Goal: Transaction & Acquisition: Obtain resource

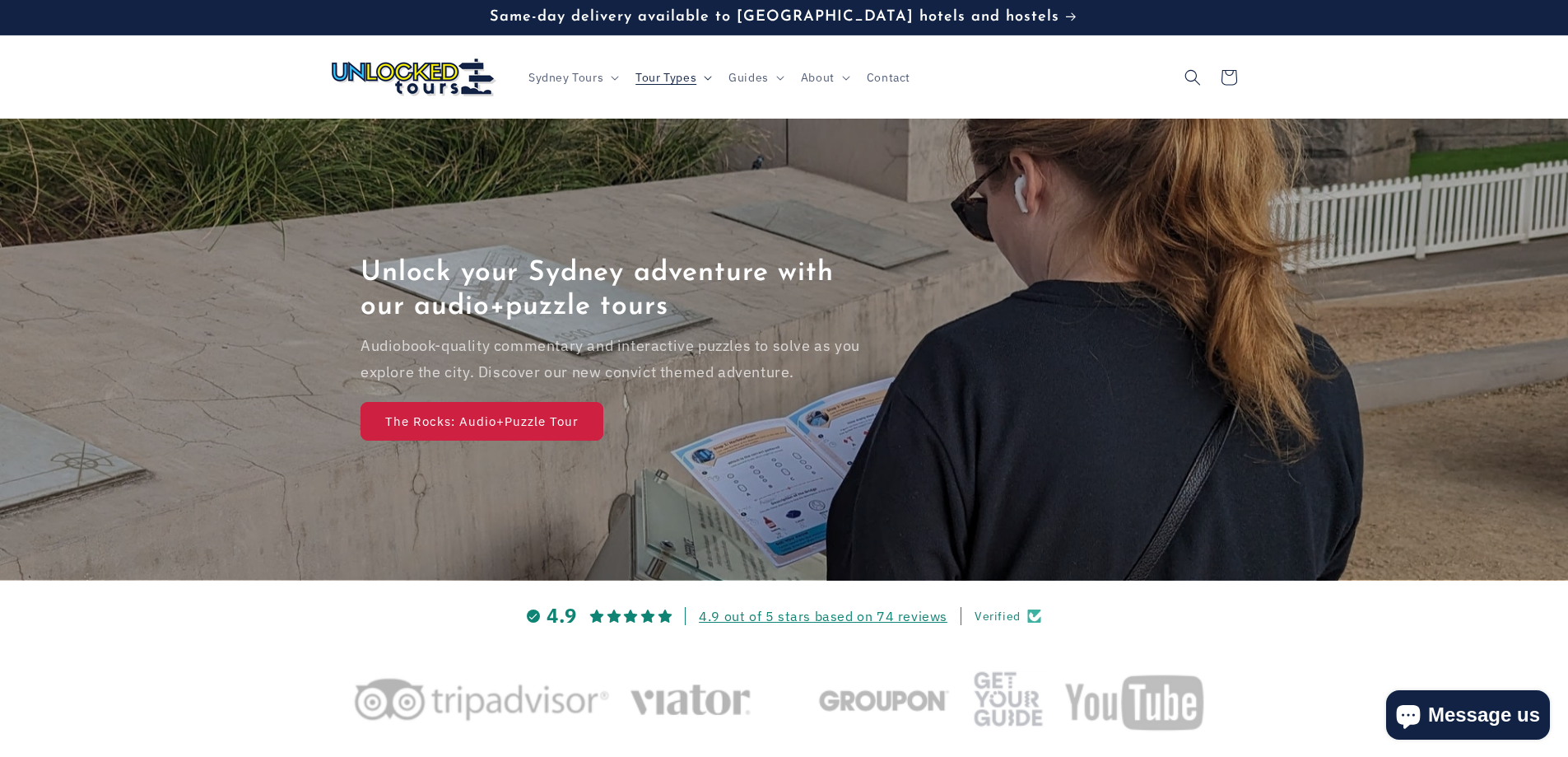
click at [693, 72] on span "Tour Types" at bounding box center [666, 76] width 61 height 15
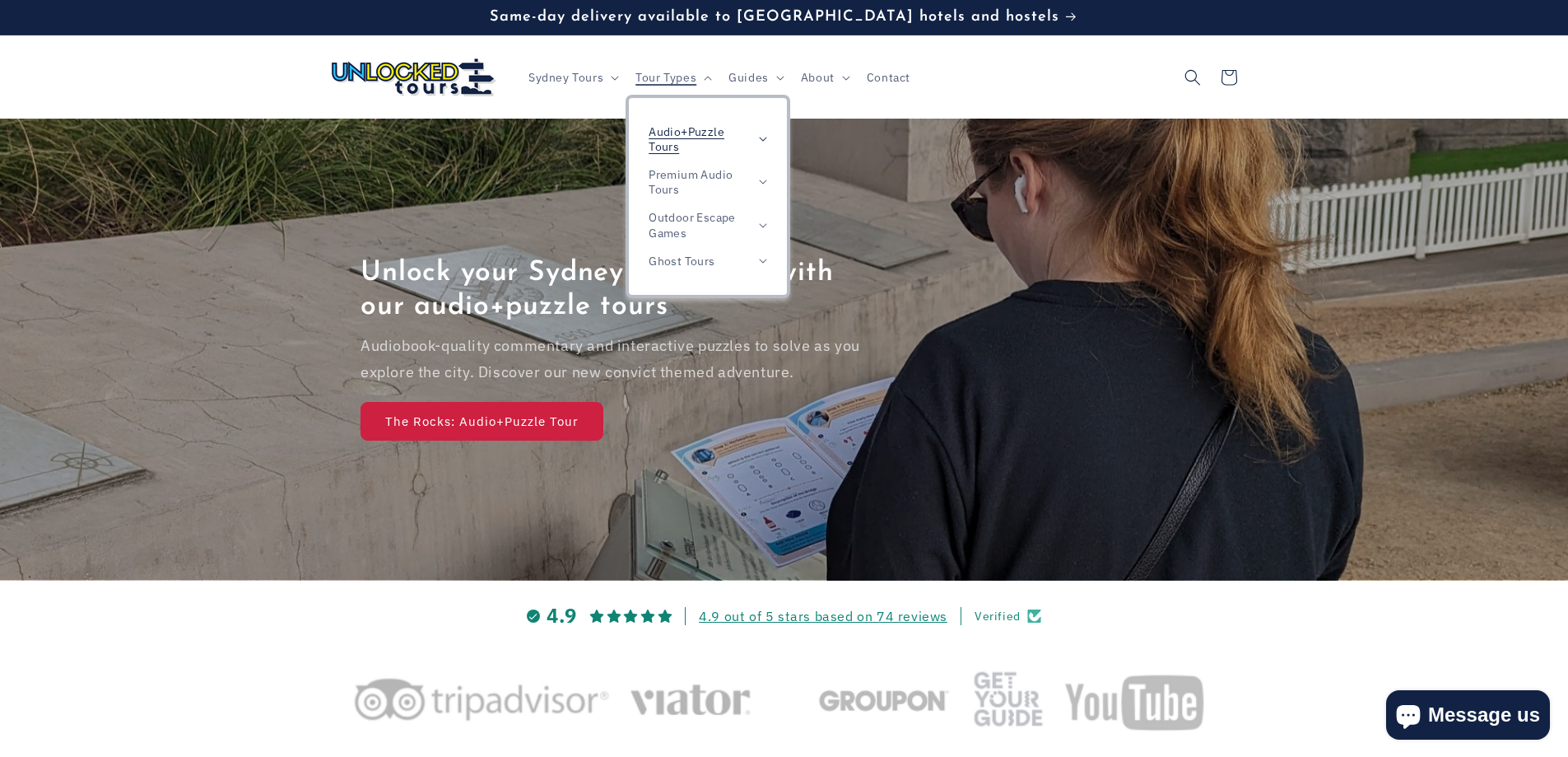
click at [755, 134] on summary "Audio+Puzzle Tours" at bounding box center [707, 139] width 158 height 43
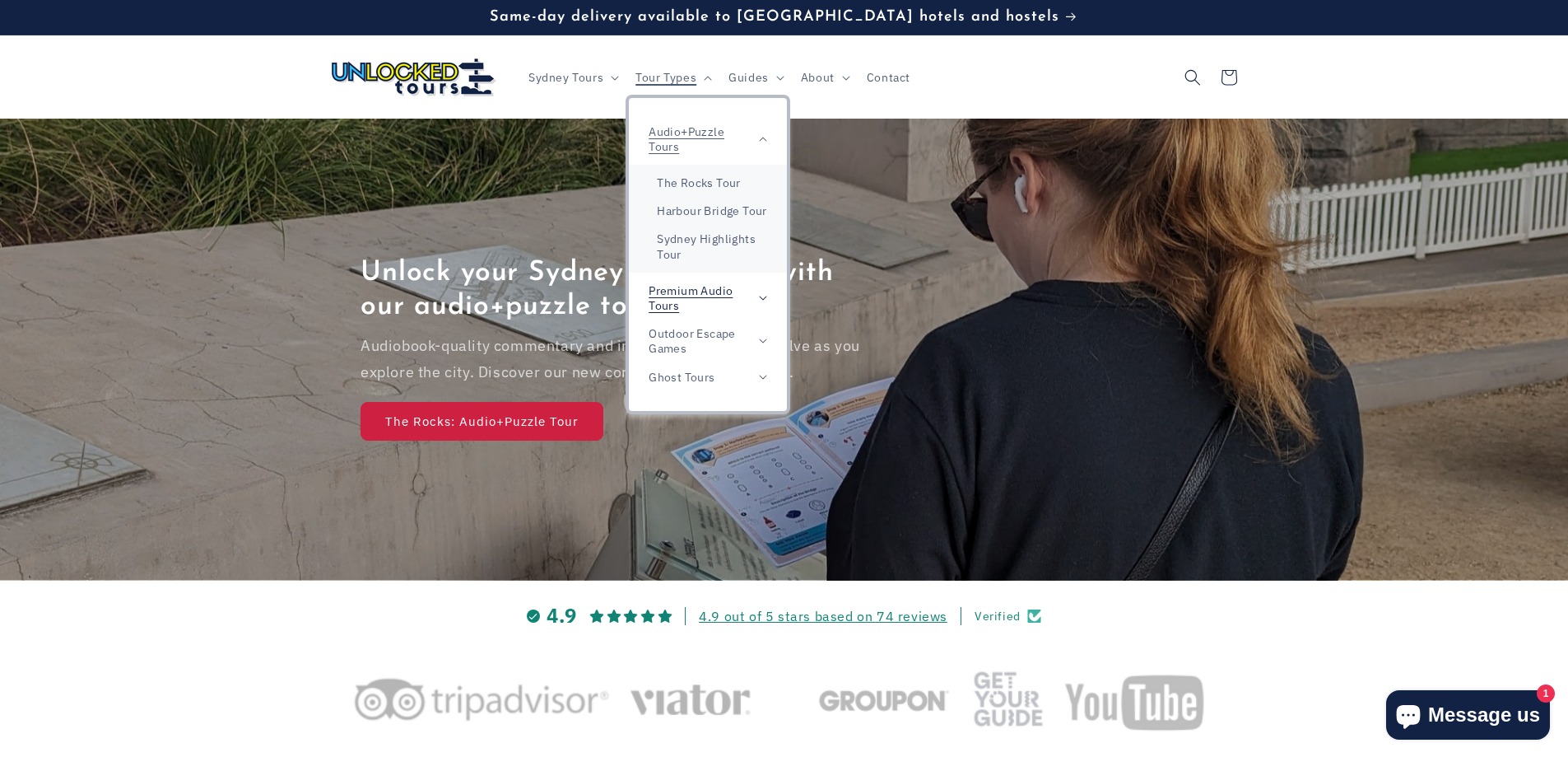
click at [750, 302] on span "Premium Audio Tours" at bounding box center [700, 298] width 102 height 29
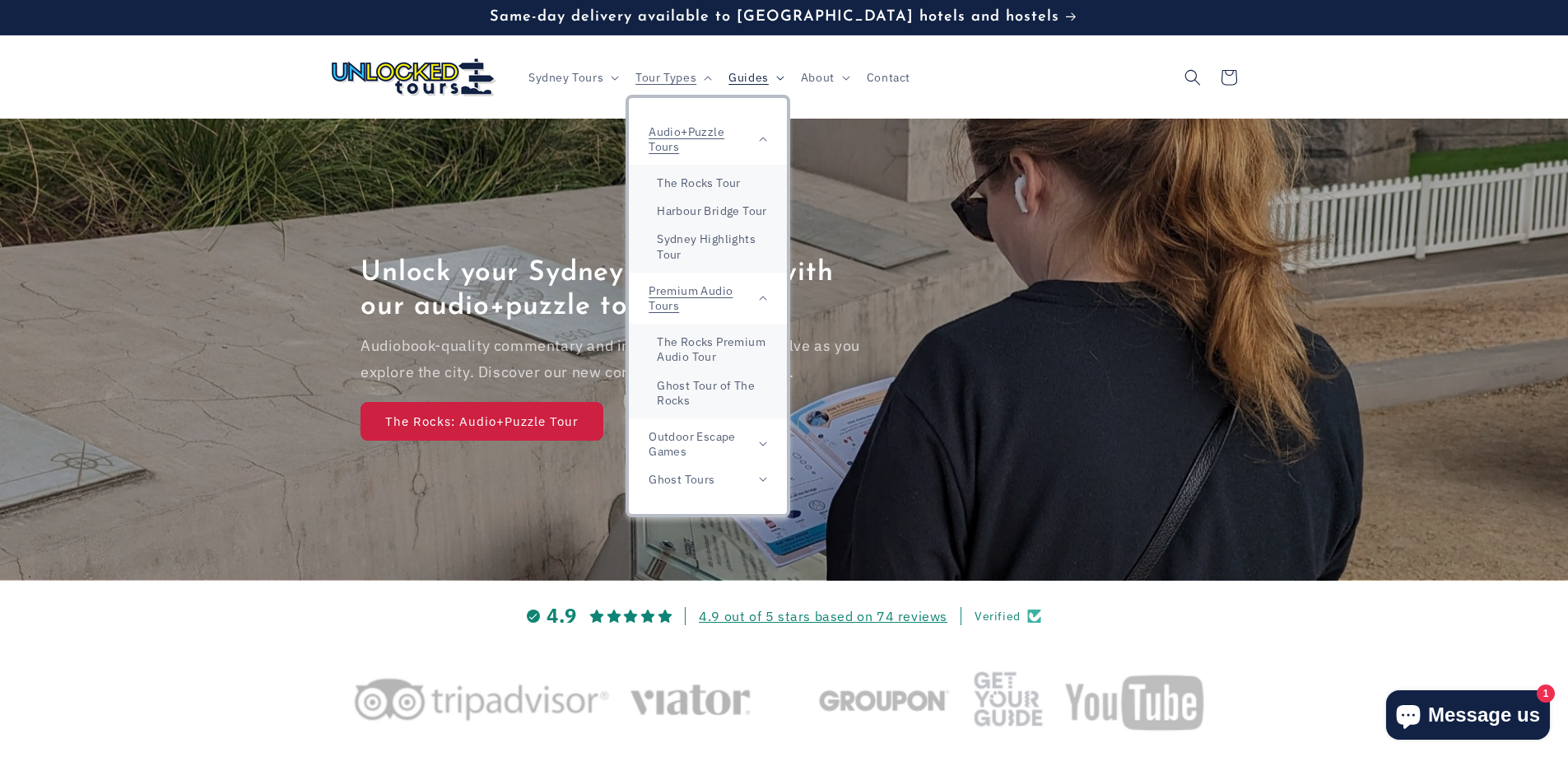
click at [749, 76] on span "Guides" at bounding box center [748, 76] width 40 height 15
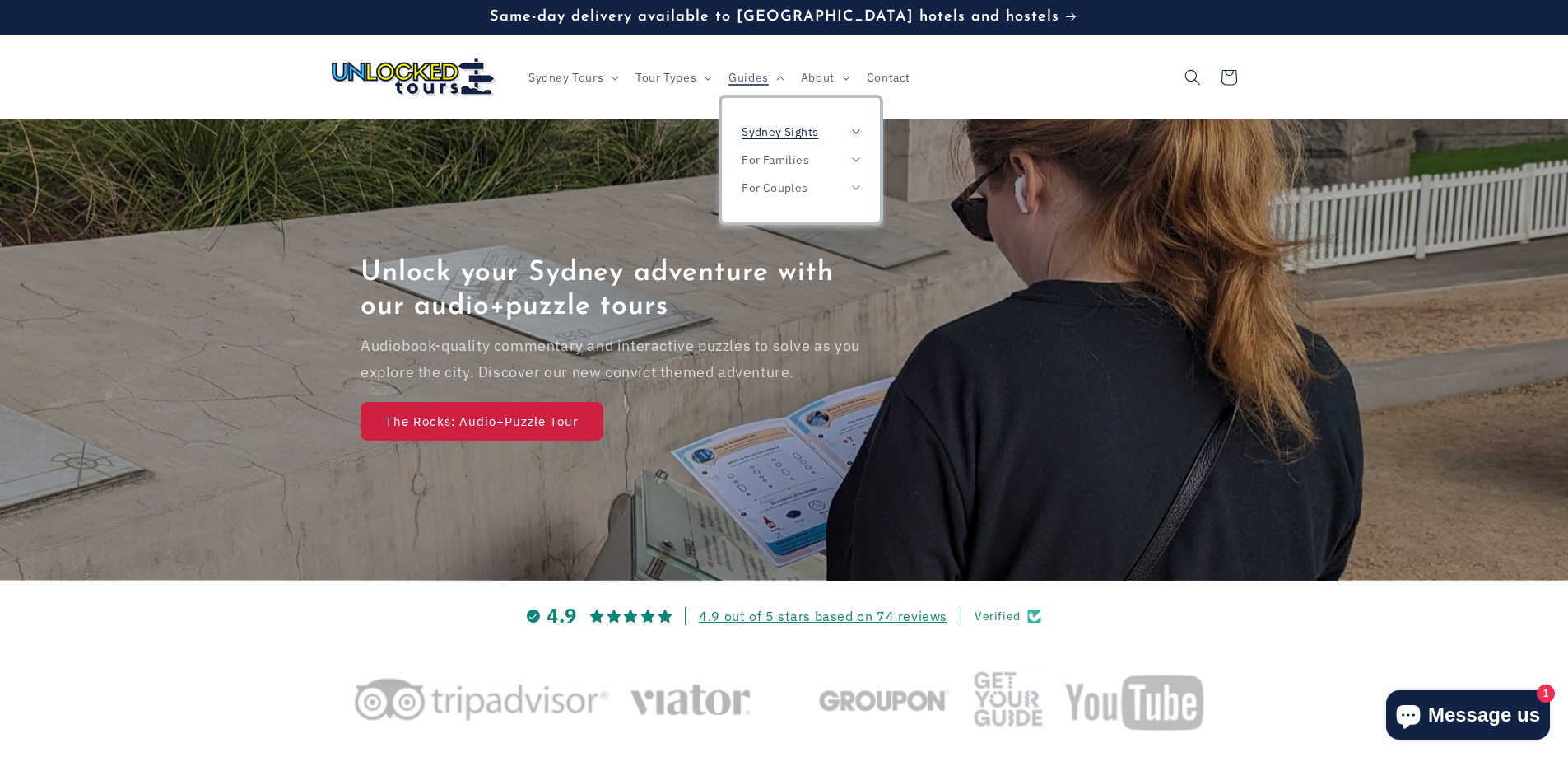
click at [868, 126] on summary "Sydney Sights" at bounding box center [800, 131] width 158 height 28
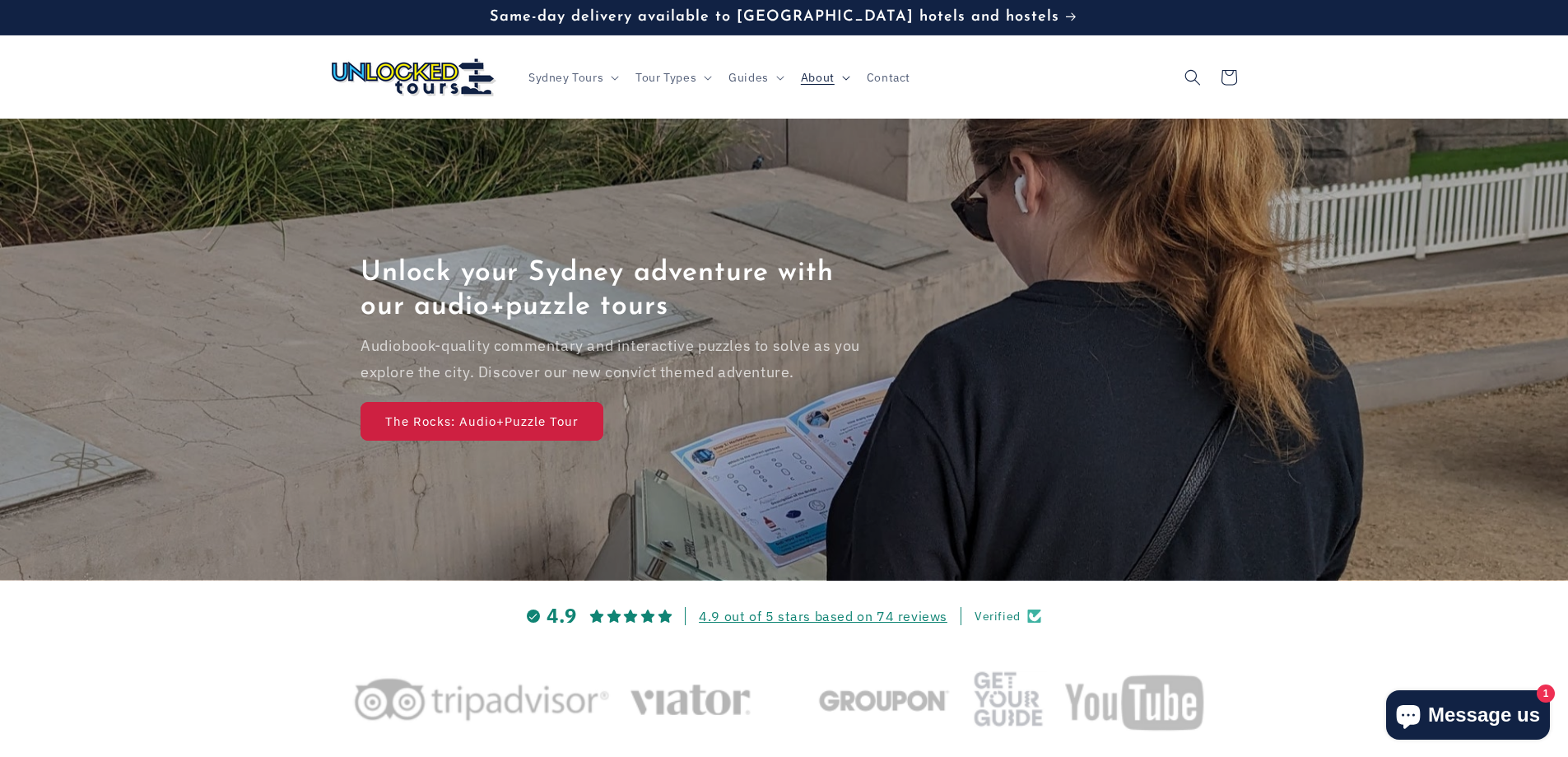
click at [822, 80] on span "About" at bounding box center [818, 76] width 33 height 15
click at [1194, 76] on icon "Search" at bounding box center [1192, 77] width 18 height 18
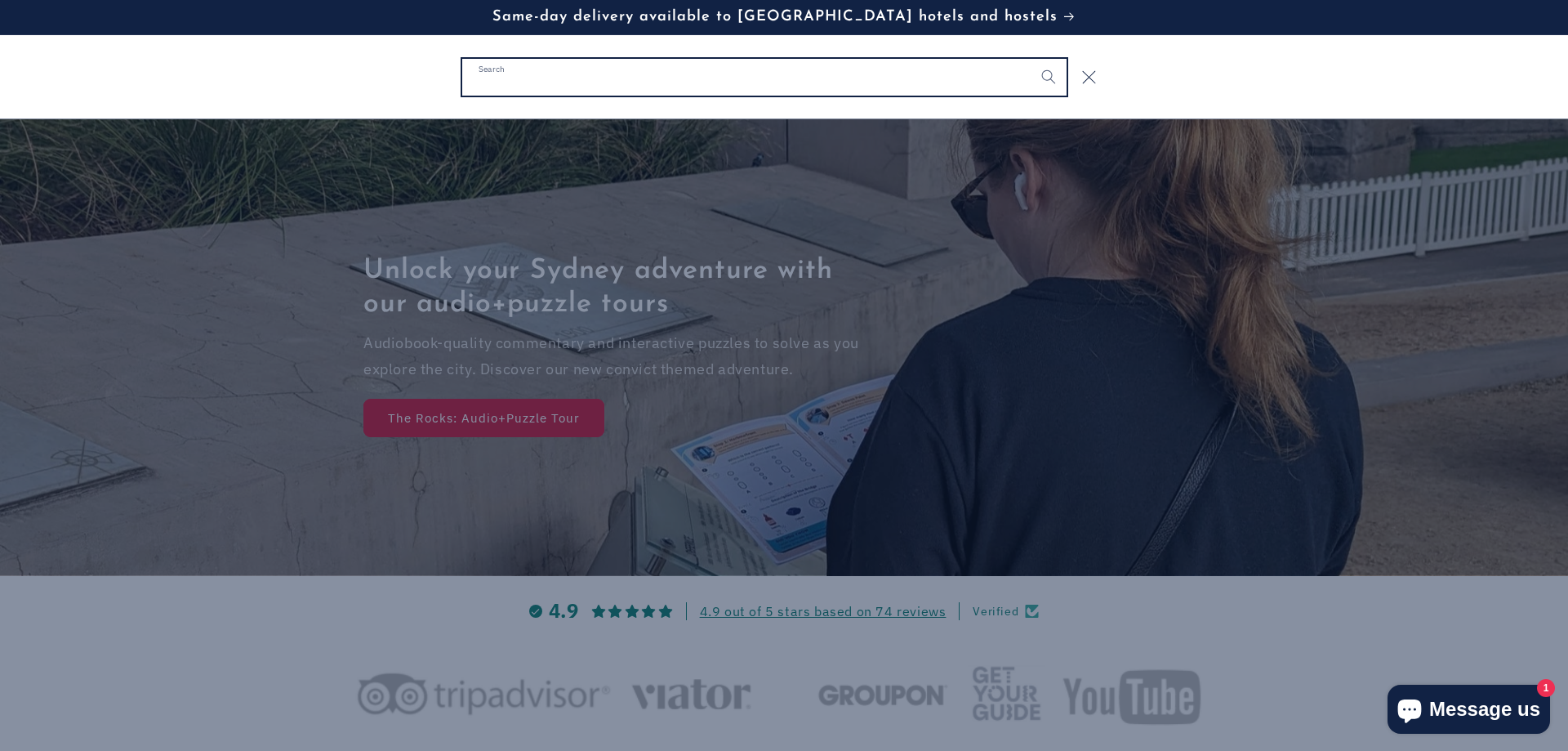
type input "*"
type input "****"
click at [1030, 58] on button "Search" at bounding box center [1048, 76] width 36 height 36
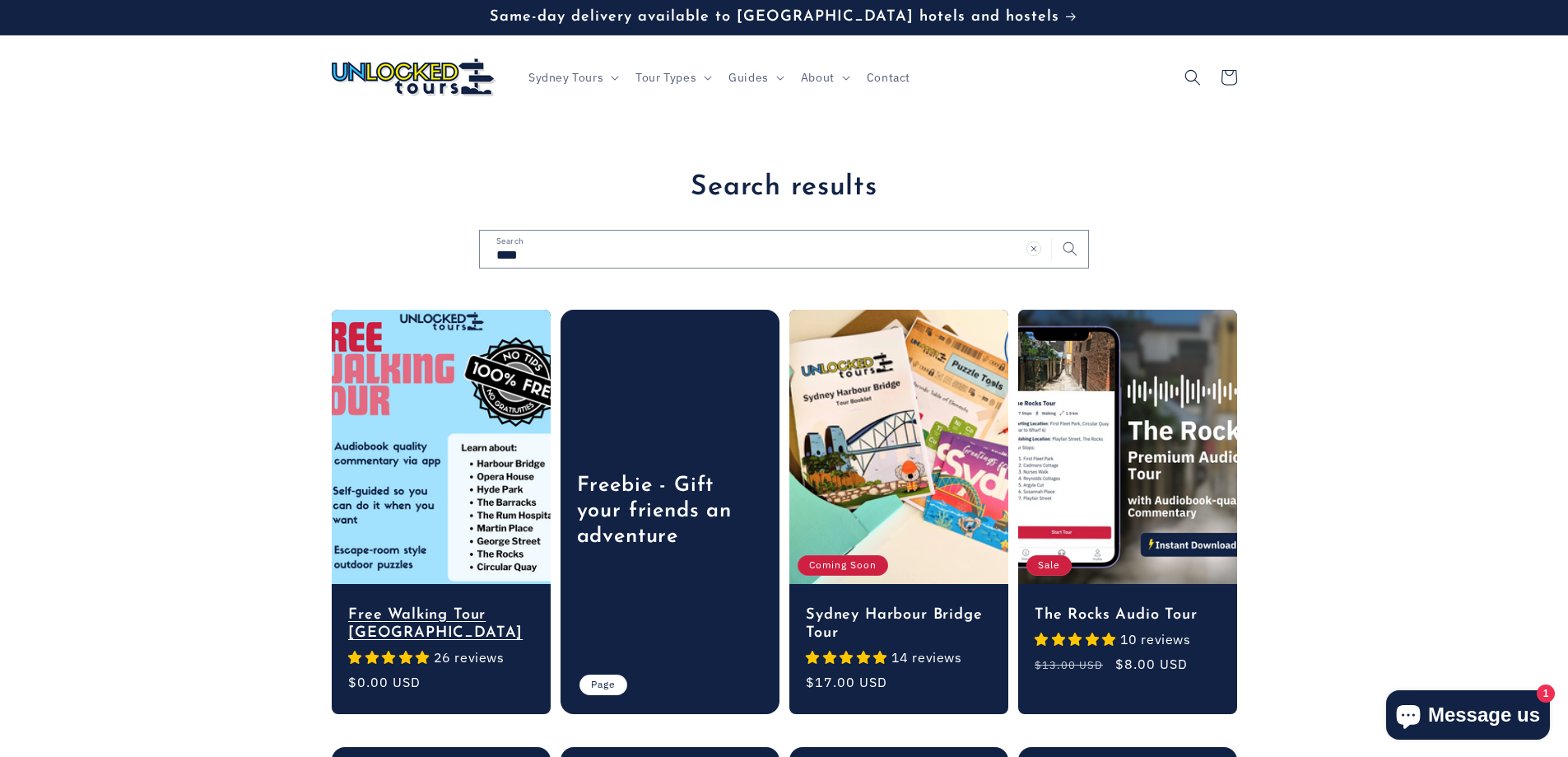
click at [417, 605] on link "Free Walking Tour [GEOGRAPHIC_DATA]" at bounding box center [441, 623] width 186 height 36
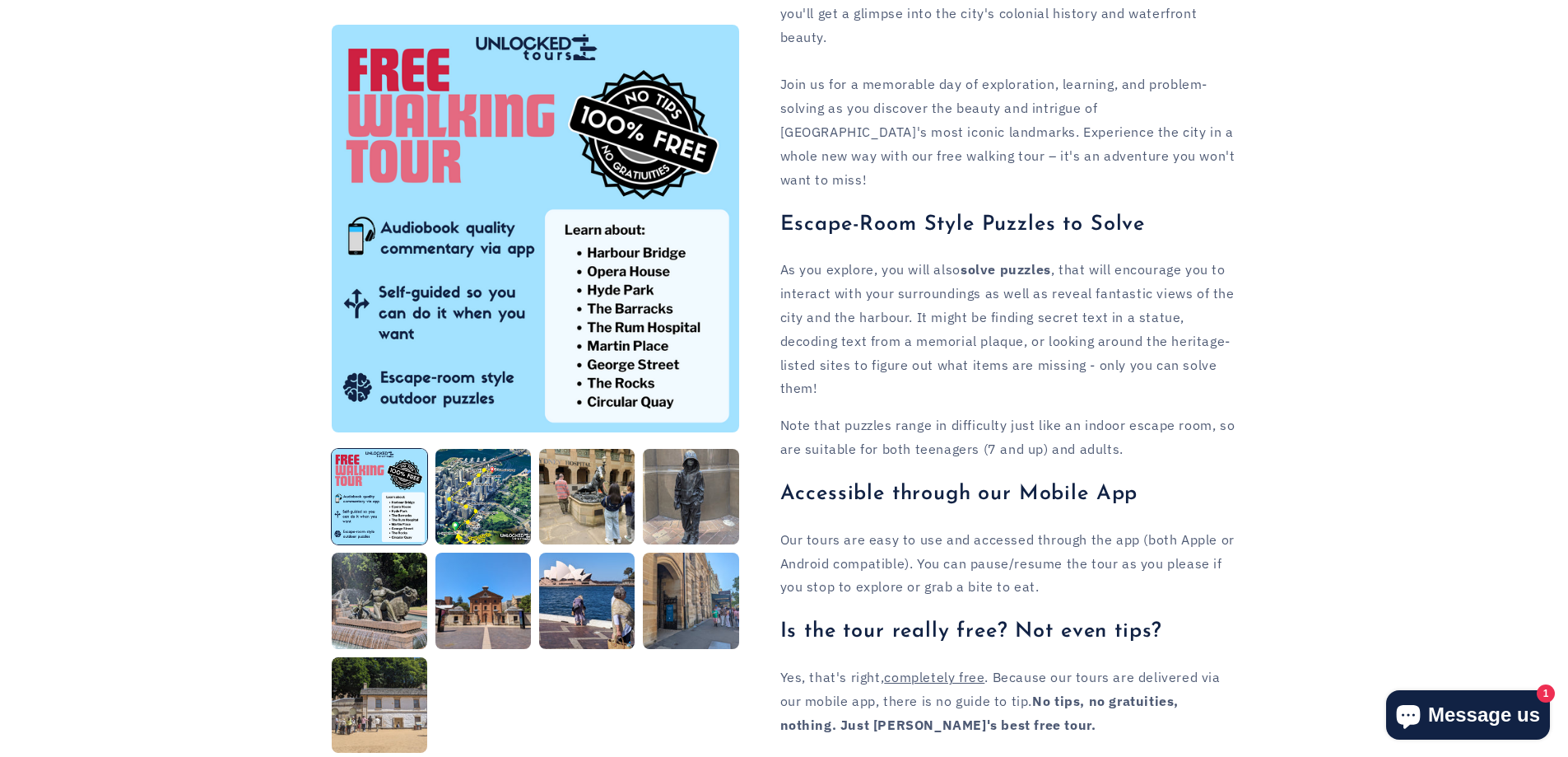
scroll to position [1235, 0]
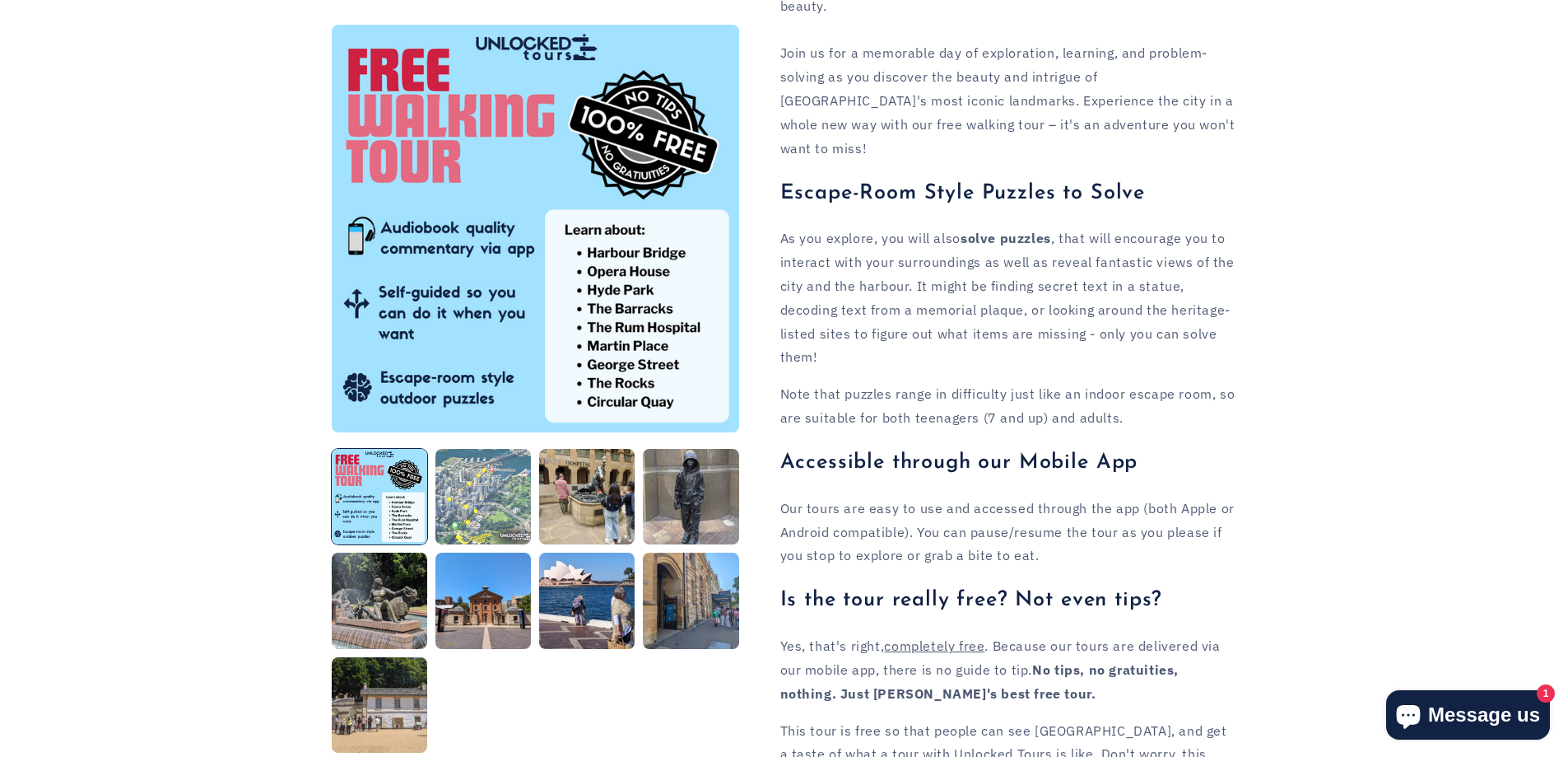
click at [486, 495] on button "Load image 2 in gallery view" at bounding box center [482, 496] width 95 height 95
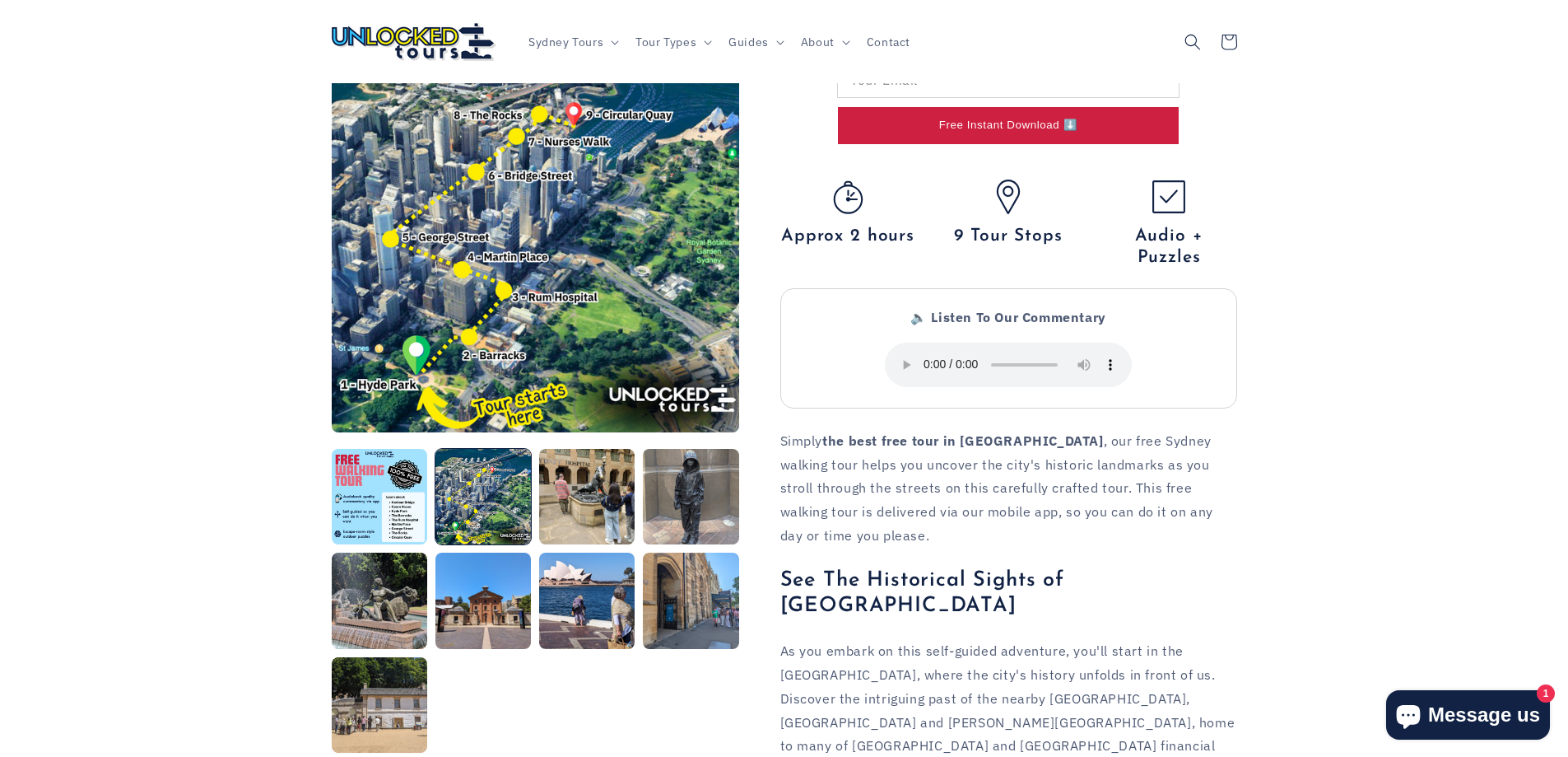
scroll to position [165, 0]
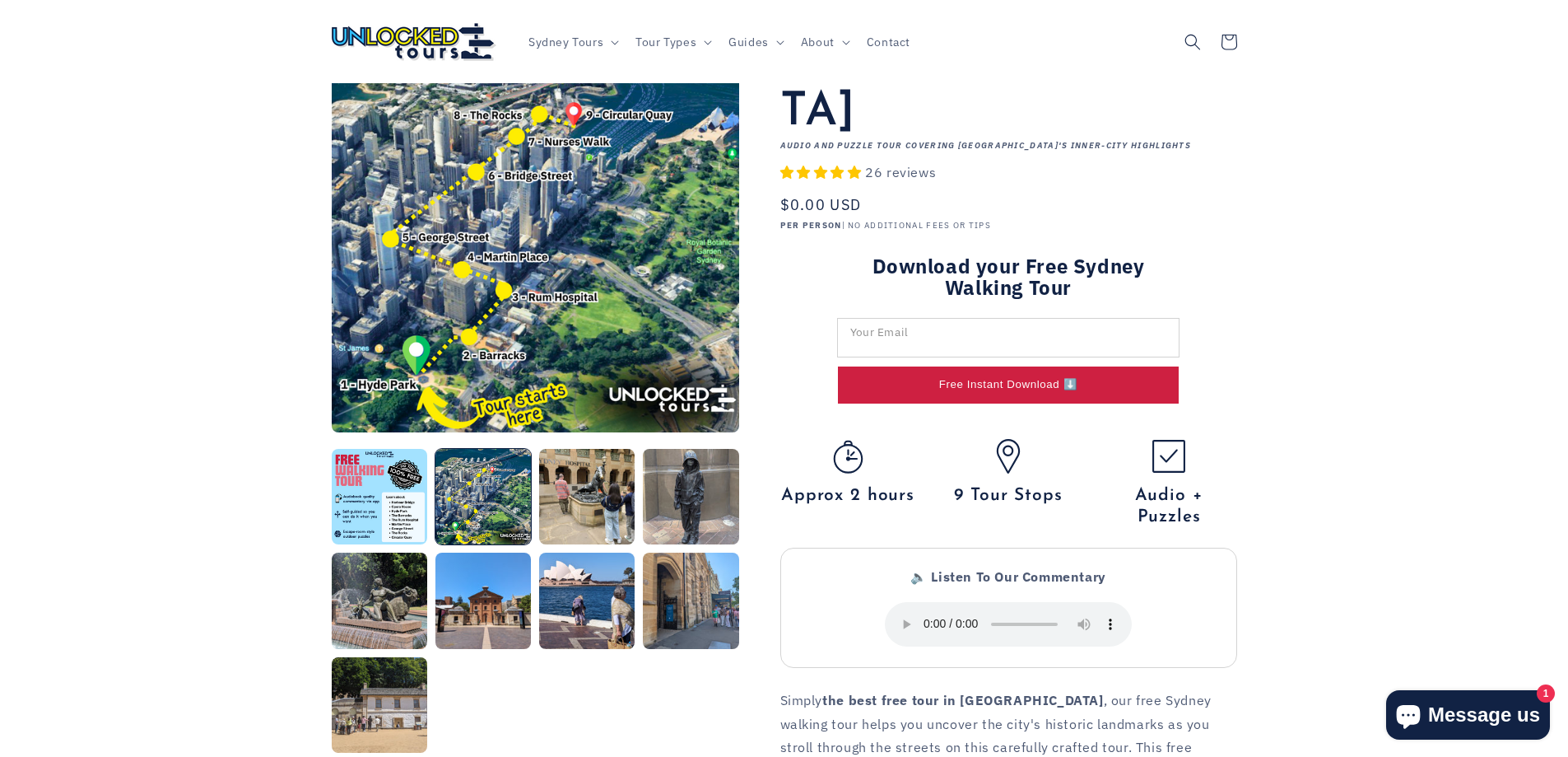
click at [1051, 319] on input "Download your Free Sydney Walking Tour" at bounding box center [1009, 337] width 341 height 38
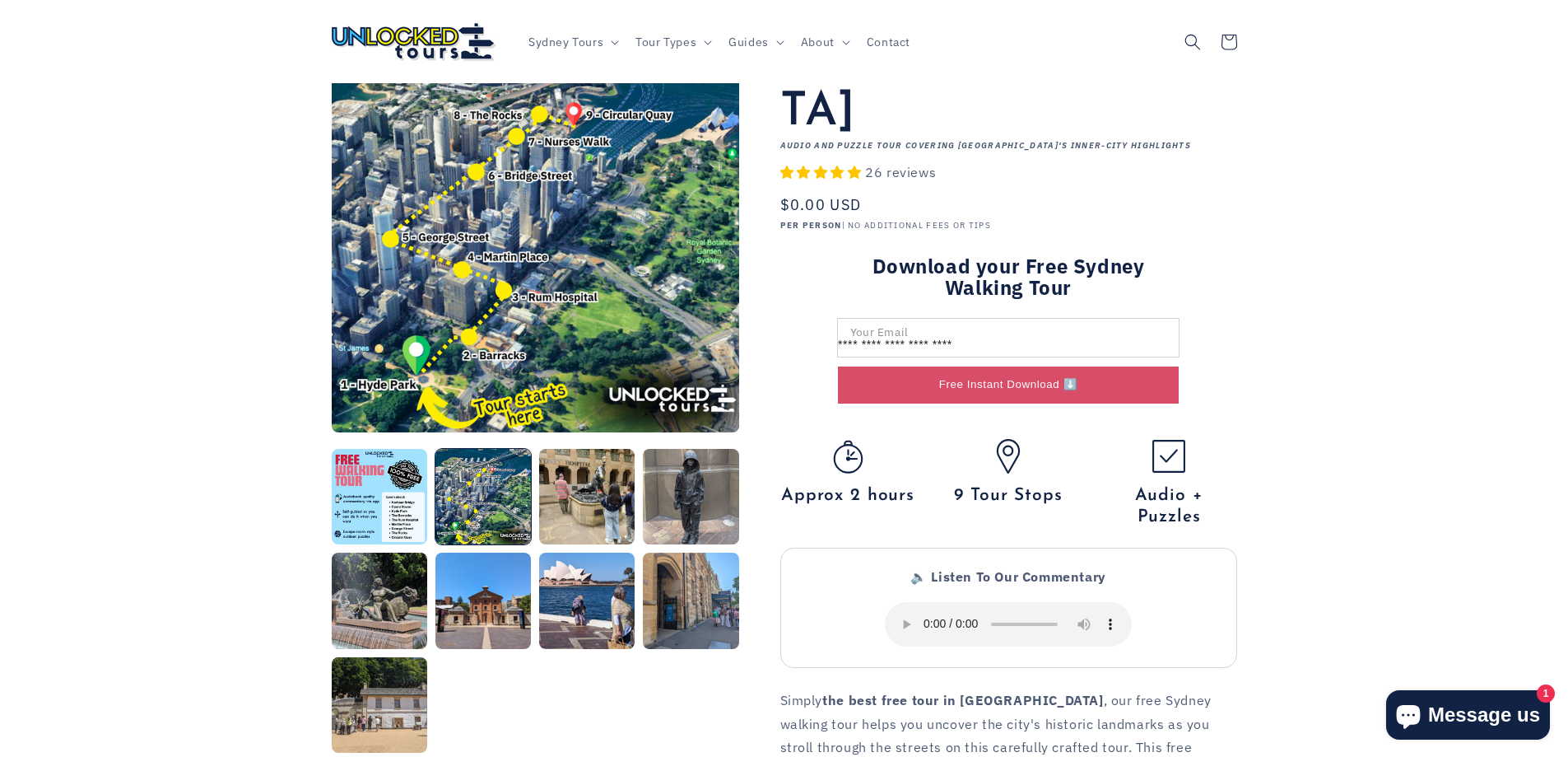
type input "**********"
click at [1080, 367] on button "Free Instant Download ⬇️" at bounding box center [1009, 385] width 341 height 37
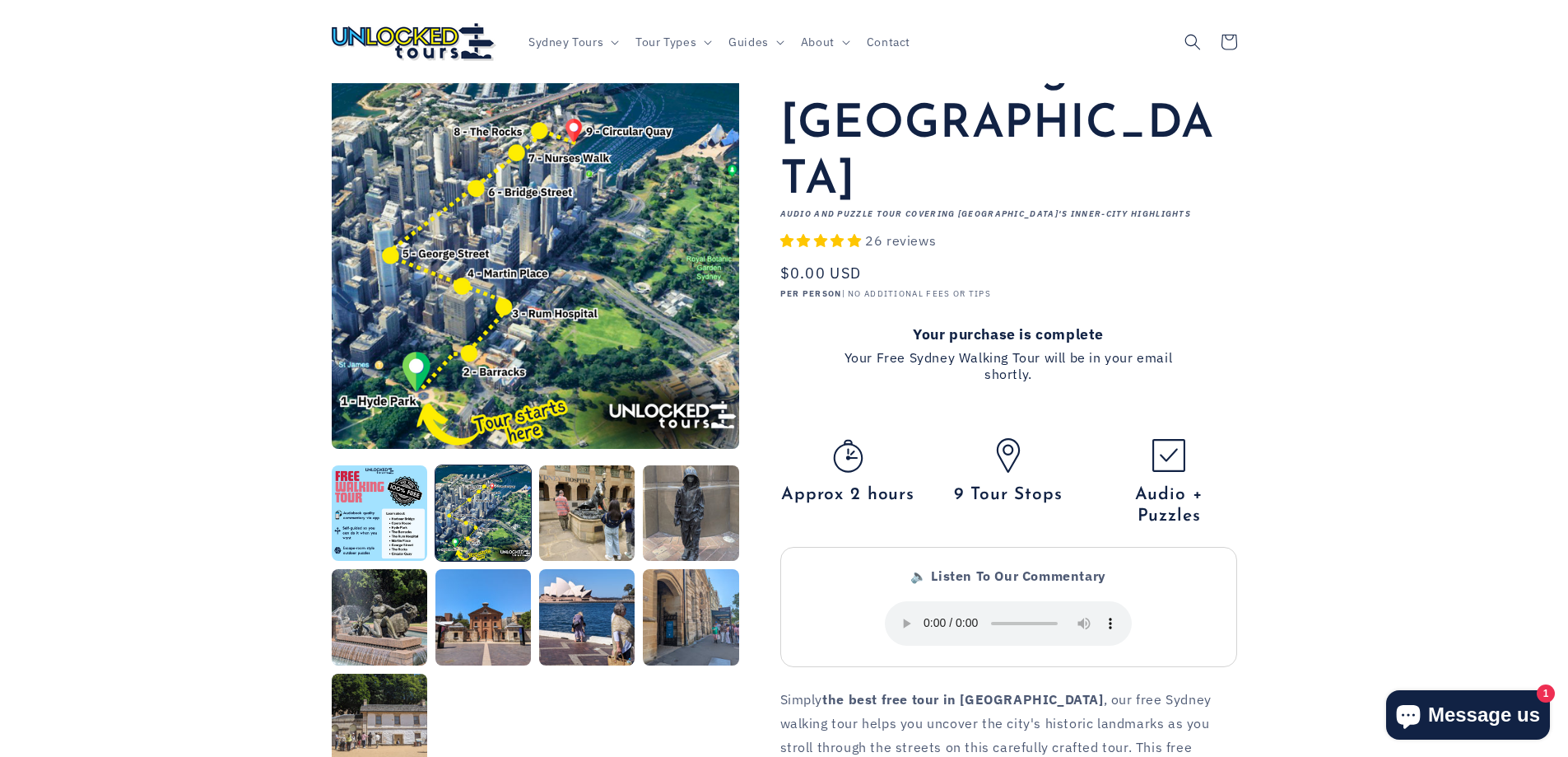
scroll to position [0, 0]
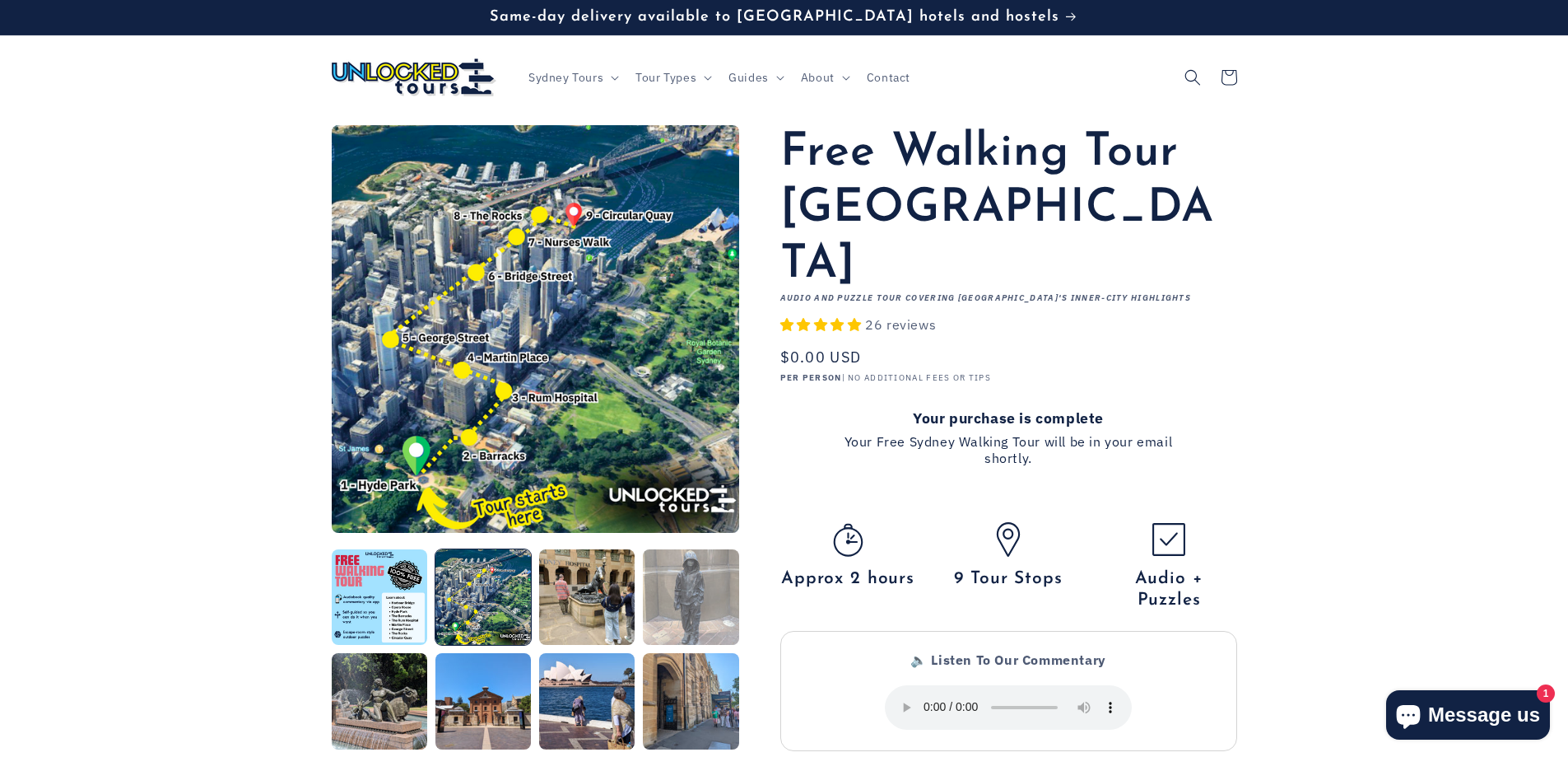
click at [685, 603] on button "Load image 4 in gallery view" at bounding box center [690, 596] width 95 height 95
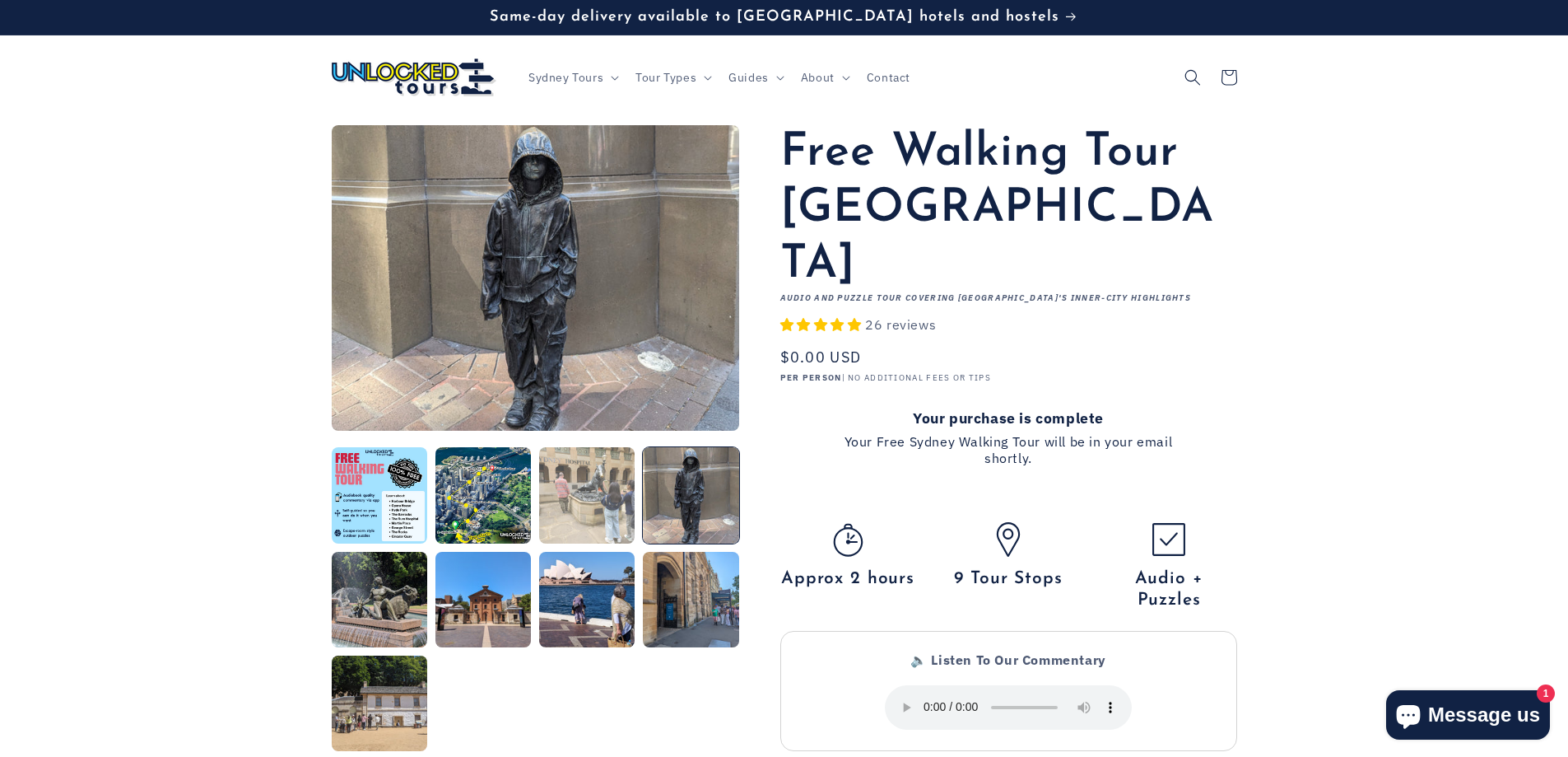
click at [594, 495] on button "Load image 3 in gallery view" at bounding box center [586, 494] width 95 height 95
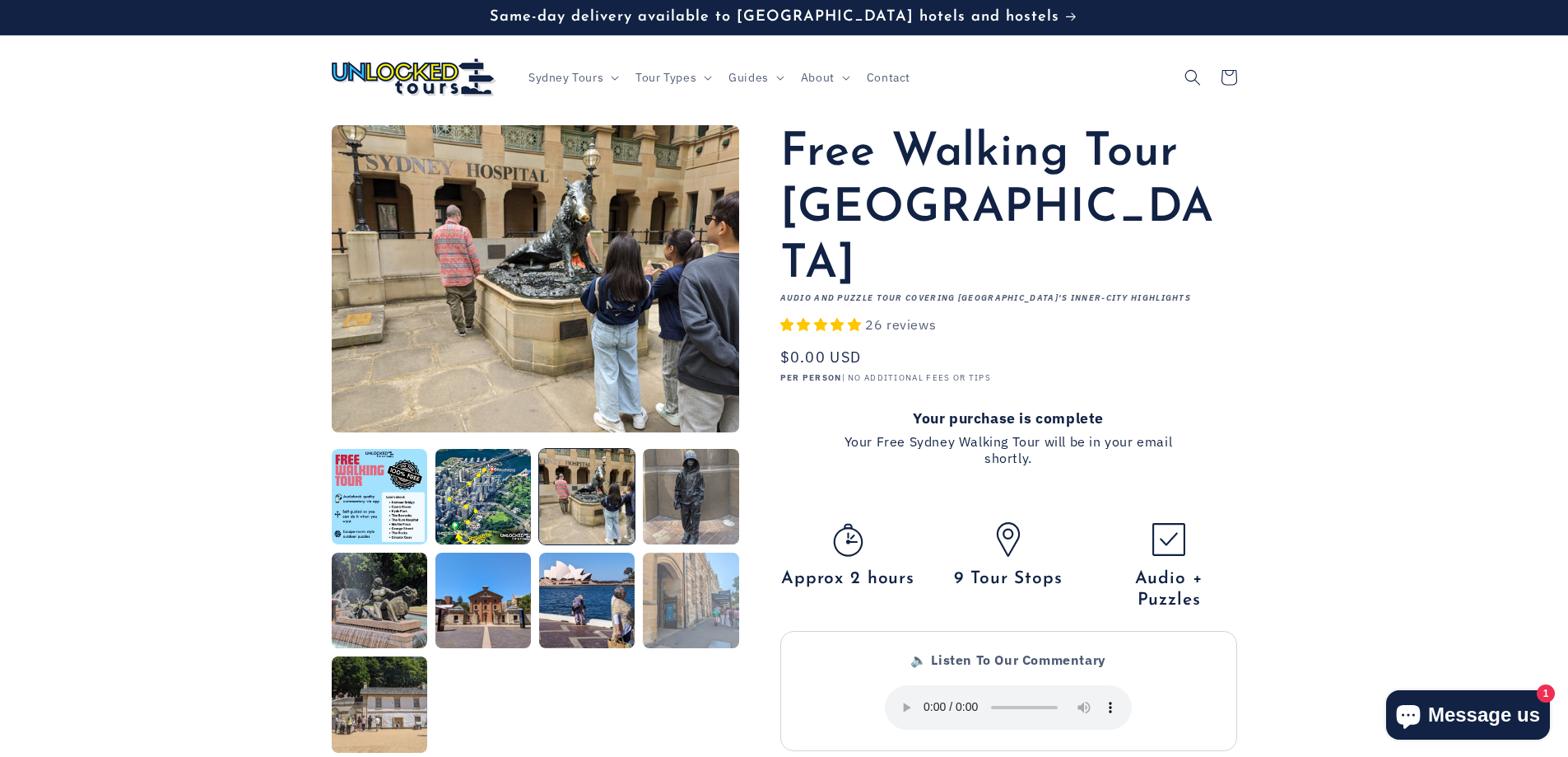
click at [685, 600] on button "Load image 8 in gallery view" at bounding box center [690, 599] width 95 height 95
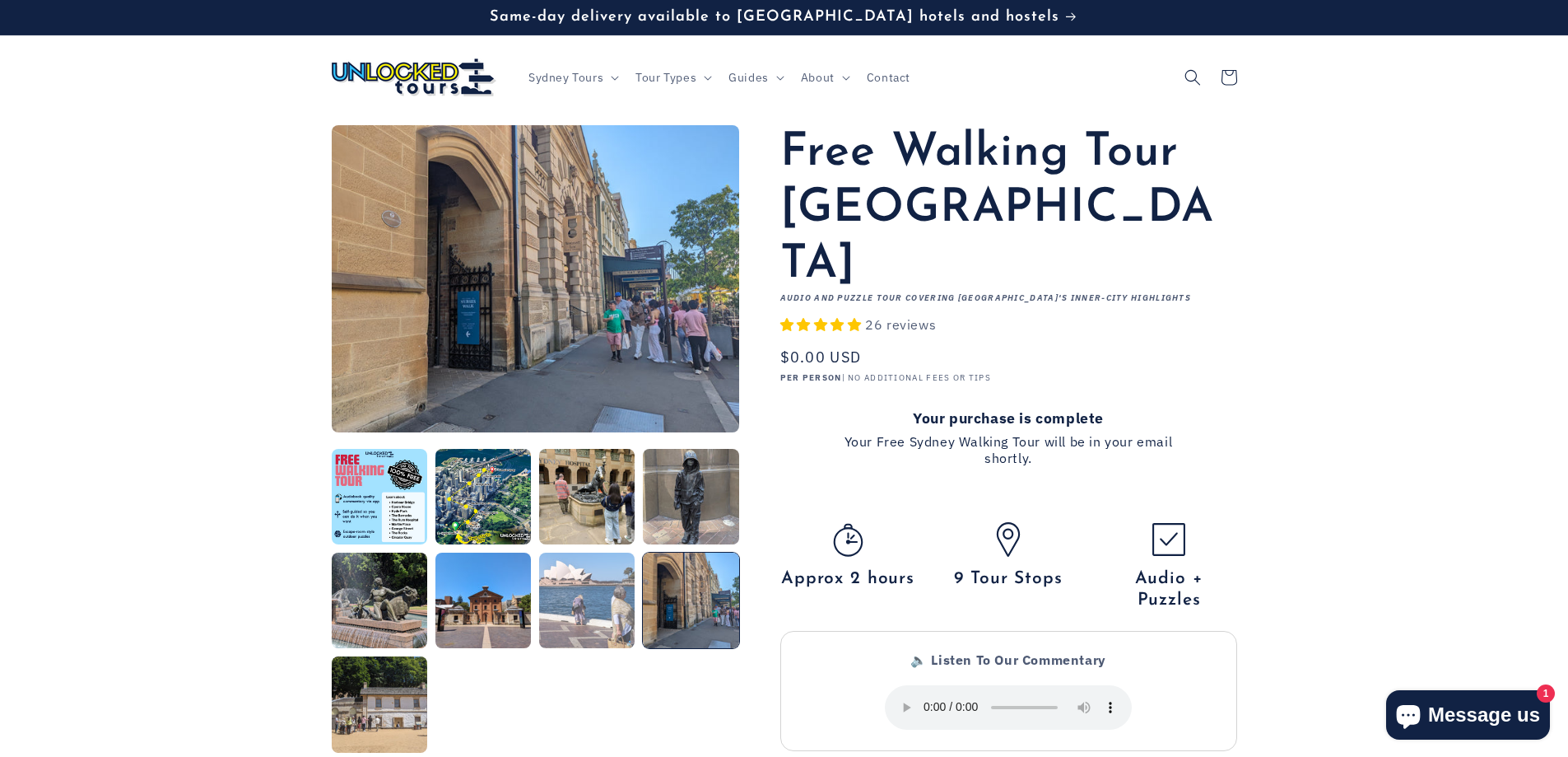
click at [626, 607] on button "Load image 7 in gallery view" at bounding box center [586, 599] width 95 height 95
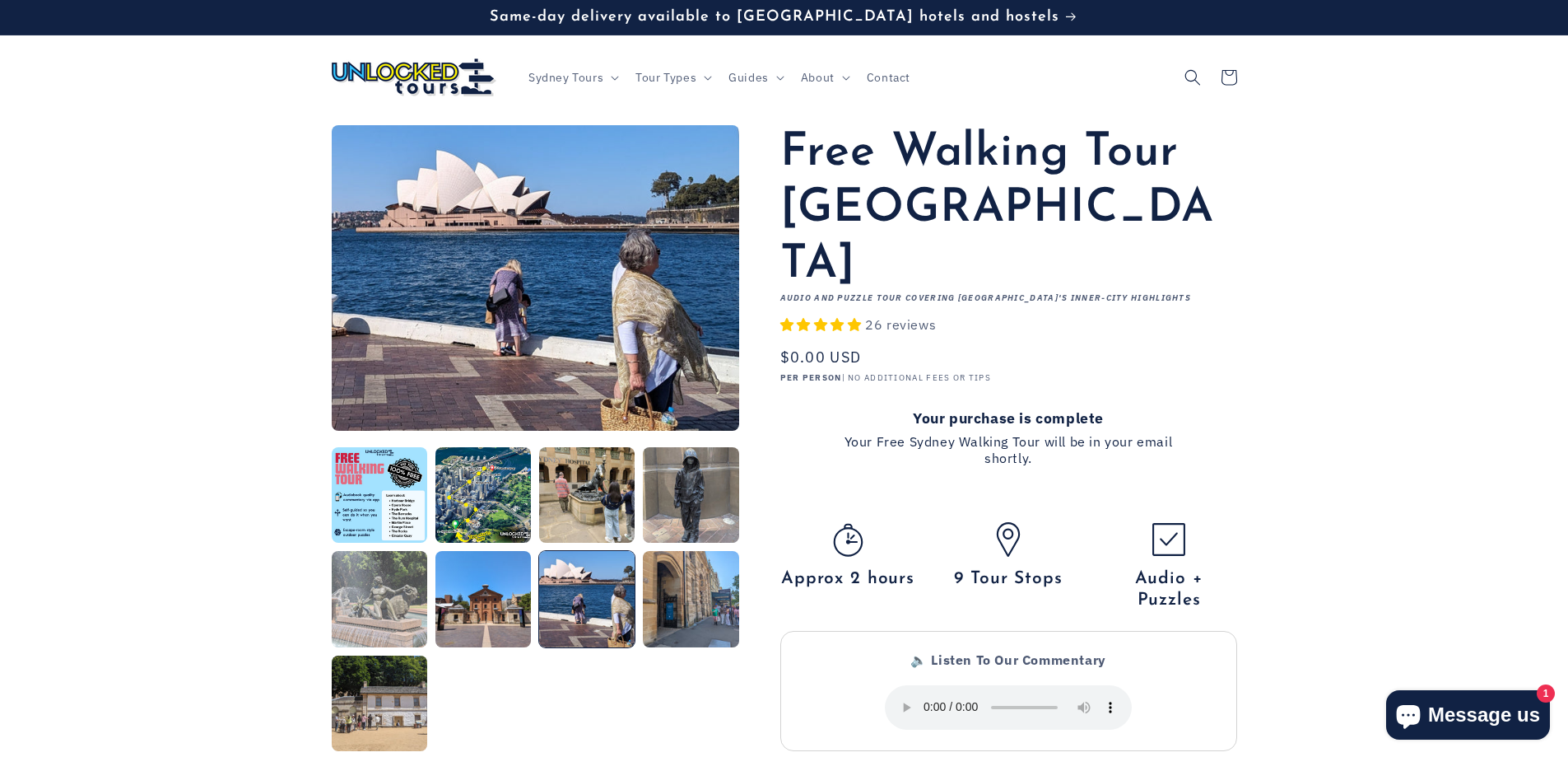
click at [386, 624] on button "Load image 5 in gallery view" at bounding box center [379, 598] width 95 height 95
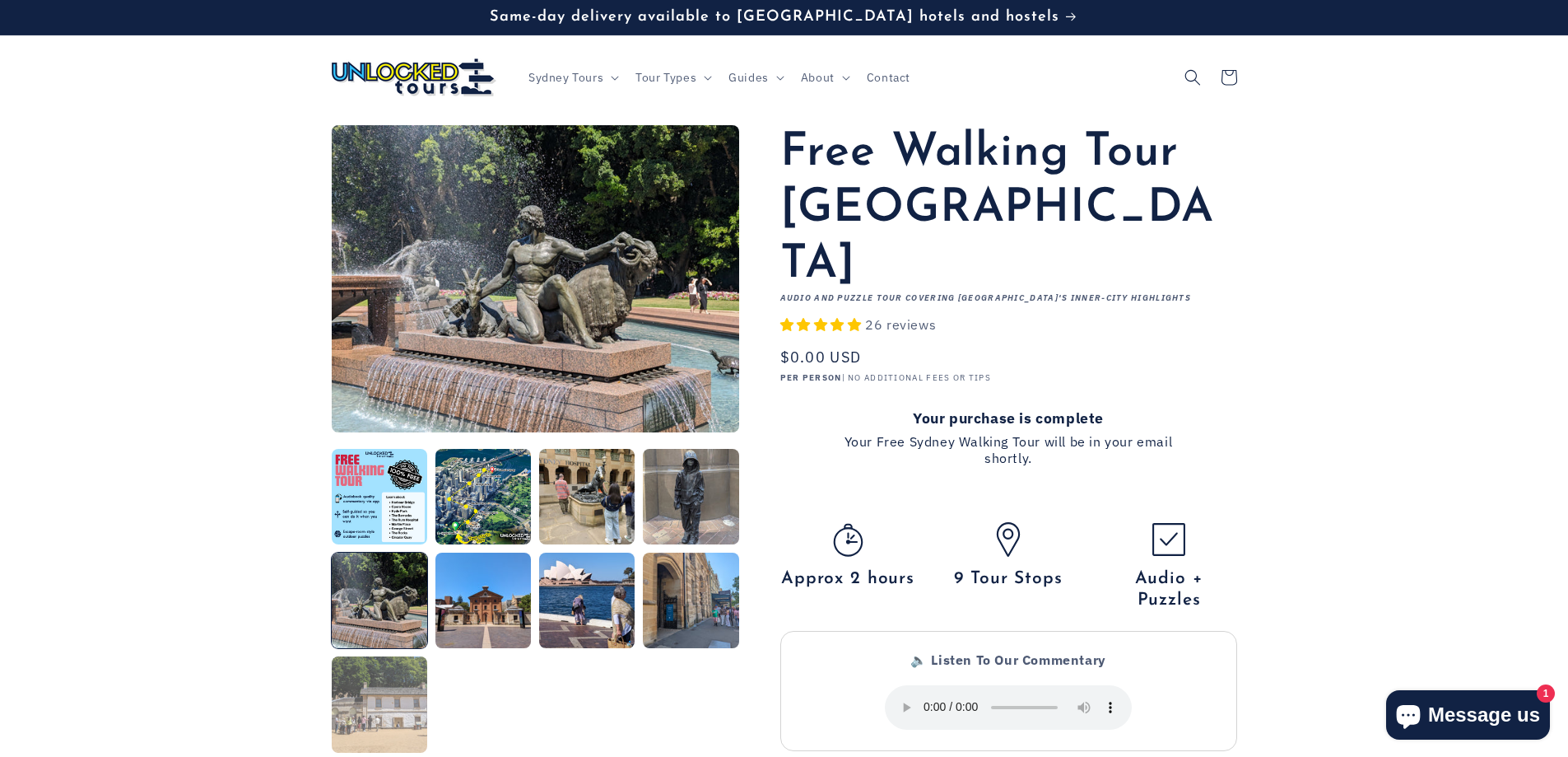
click at [400, 714] on button "Load image 9 in gallery view" at bounding box center [379, 703] width 95 height 95
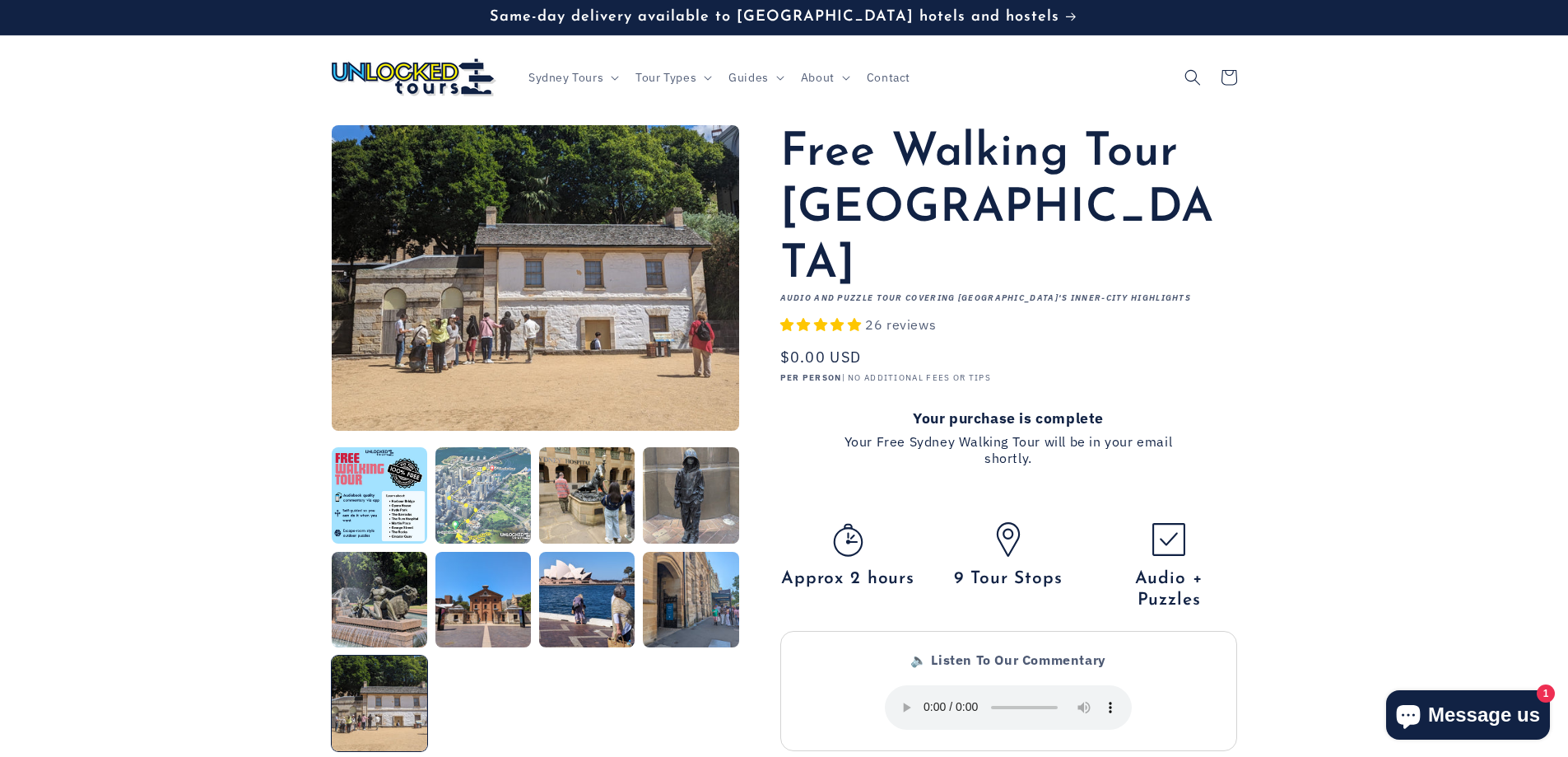
click at [478, 544] on ul "Gallery Viewer" at bounding box center [535, 599] width 408 height 304
click at [478, 530] on button "Load image 2 in gallery view" at bounding box center [482, 494] width 95 height 95
